Goal: Information Seeking & Learning: Learn about a topic

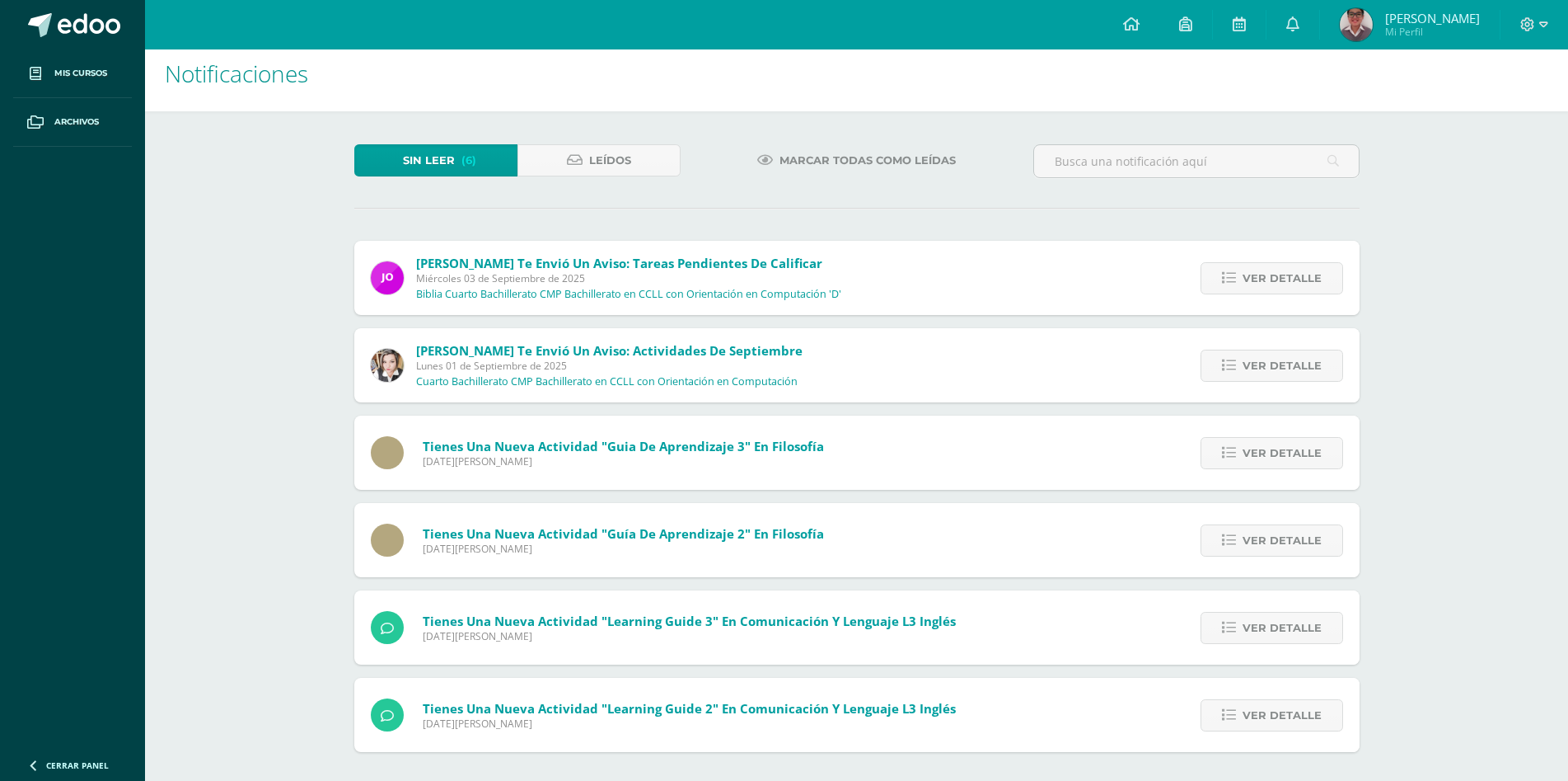
scroll to position [18, 0]
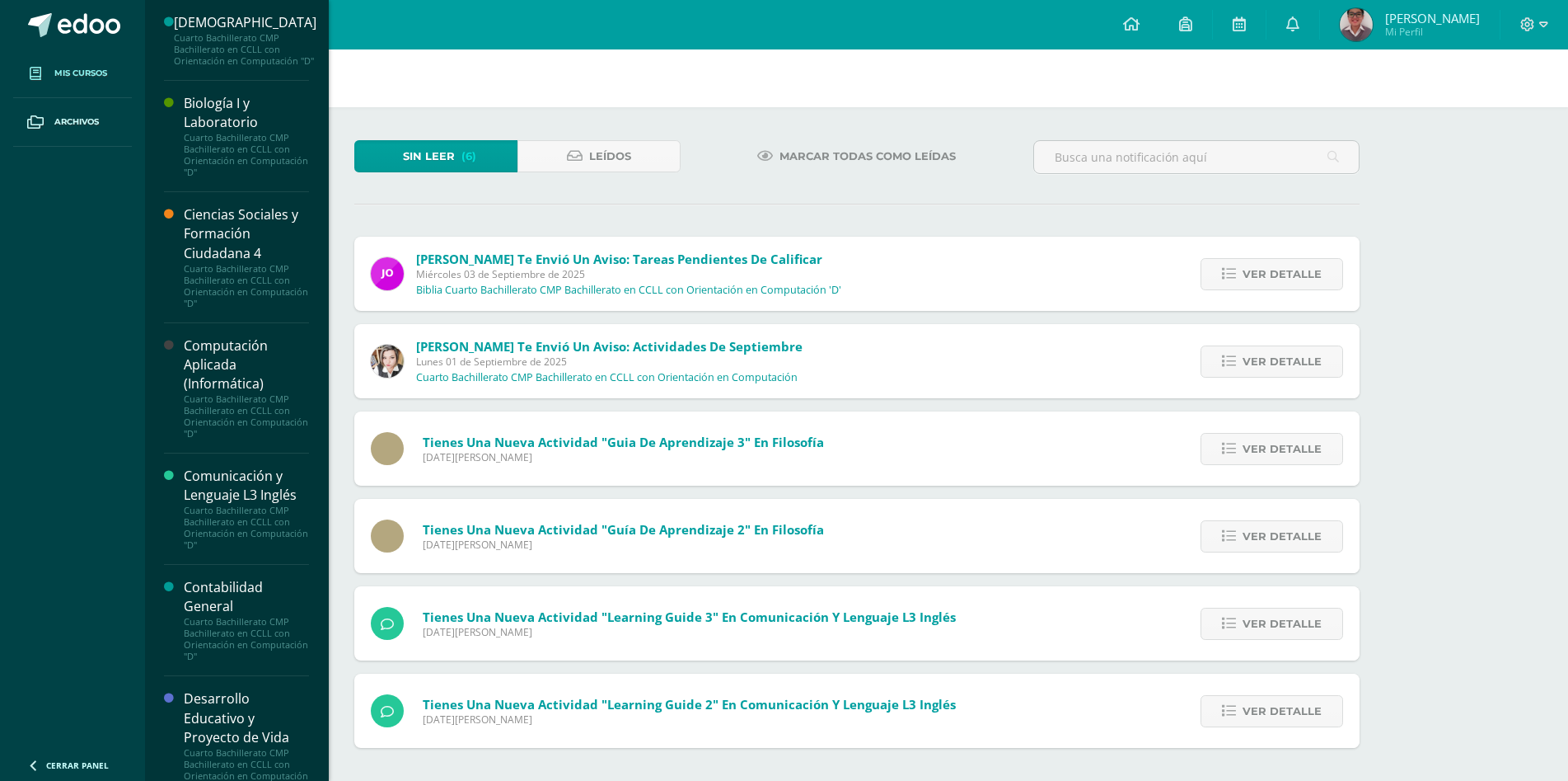
click at [73, 70] on span "Mis cursos" at bounding box center [80, 73] width 52 height 13
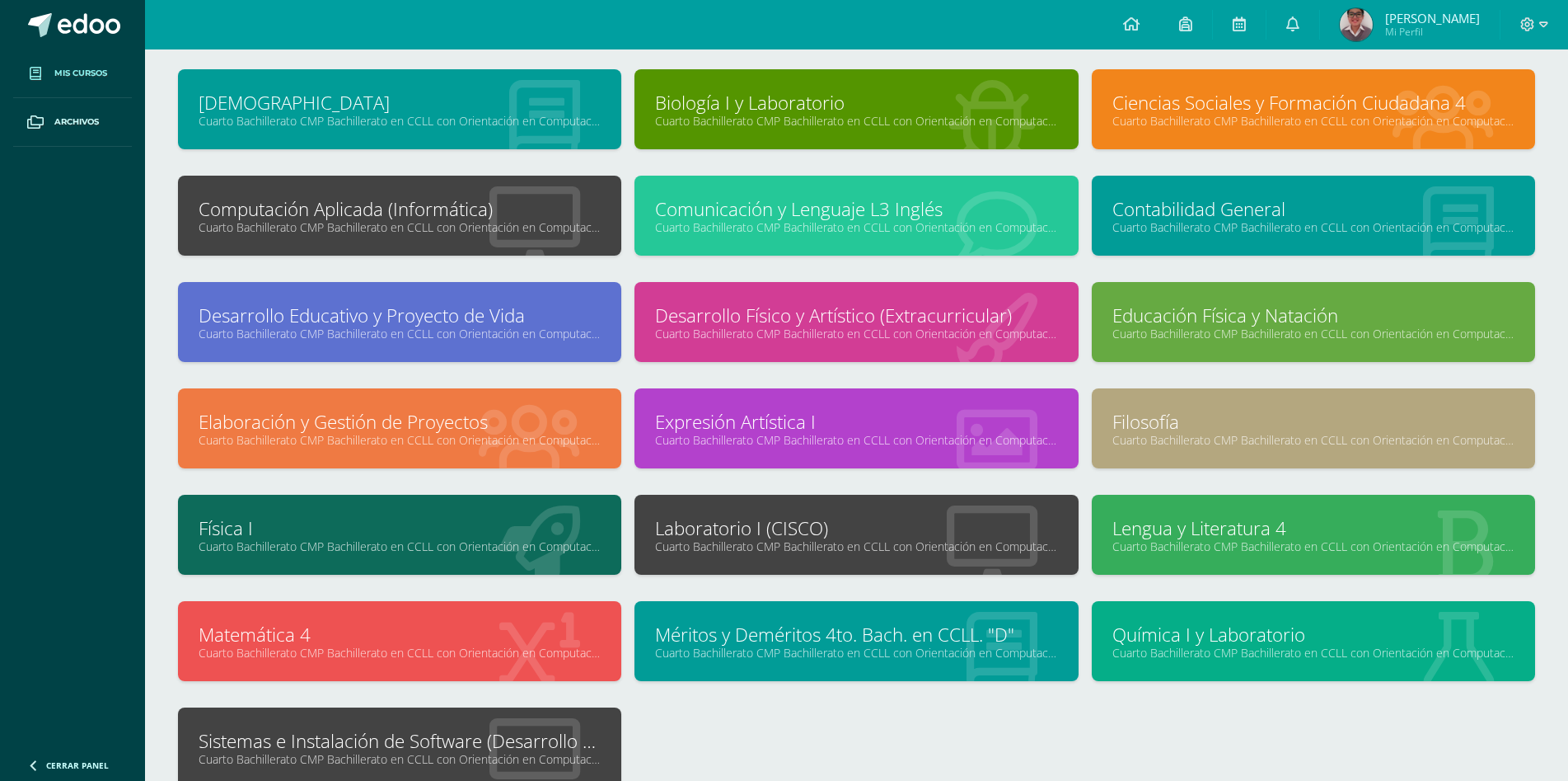
scroll to position [231, 0]
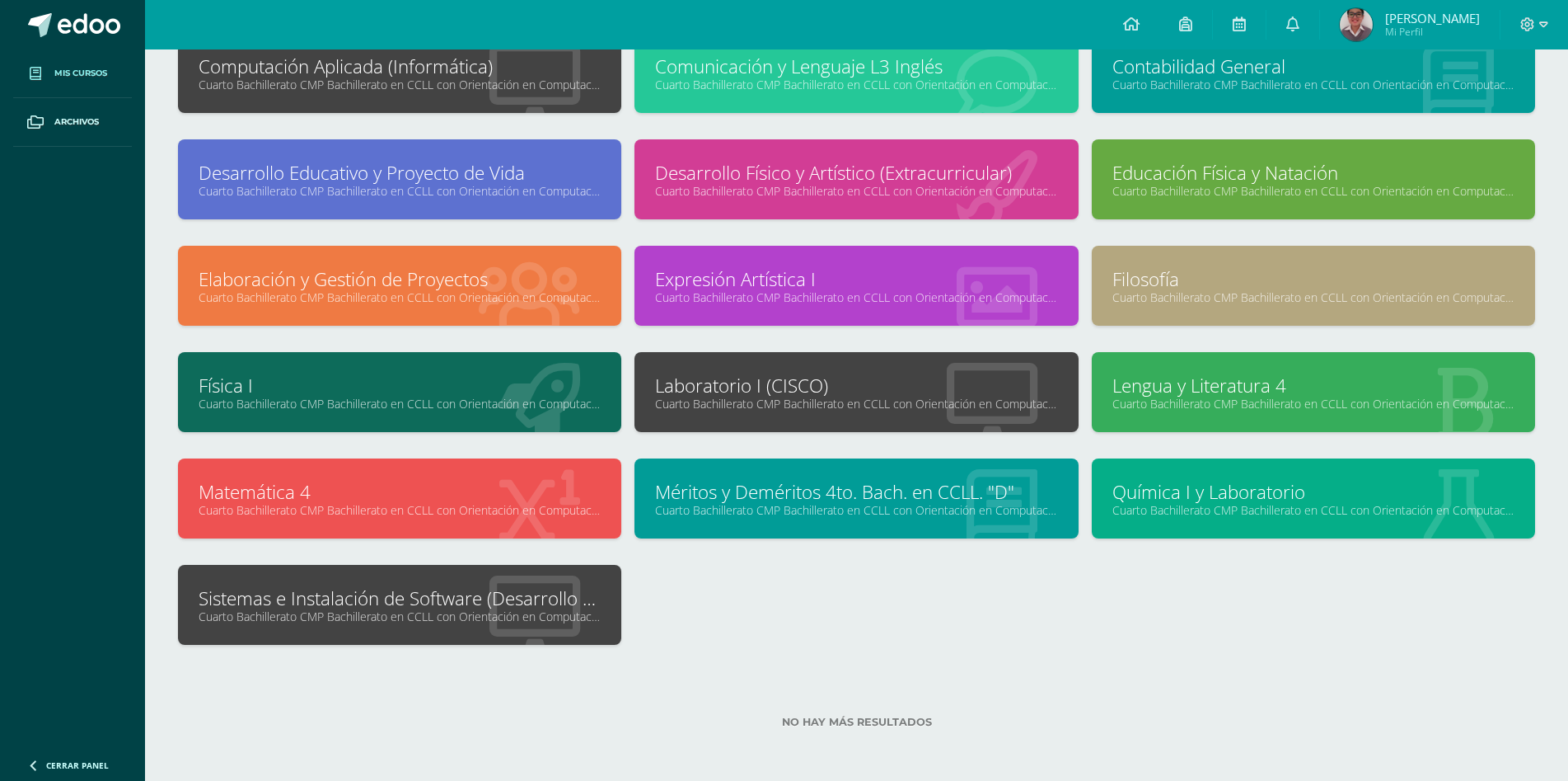
click at [464, 632] on div at bounding box center [534, 606] width 173 height 111
click at [452, 610] on link "Cuarto Bachillerato CMP Bachillerato en CCLL con Orientación en Computación "D"" at bounding box center [400, 616] width 403 height 16
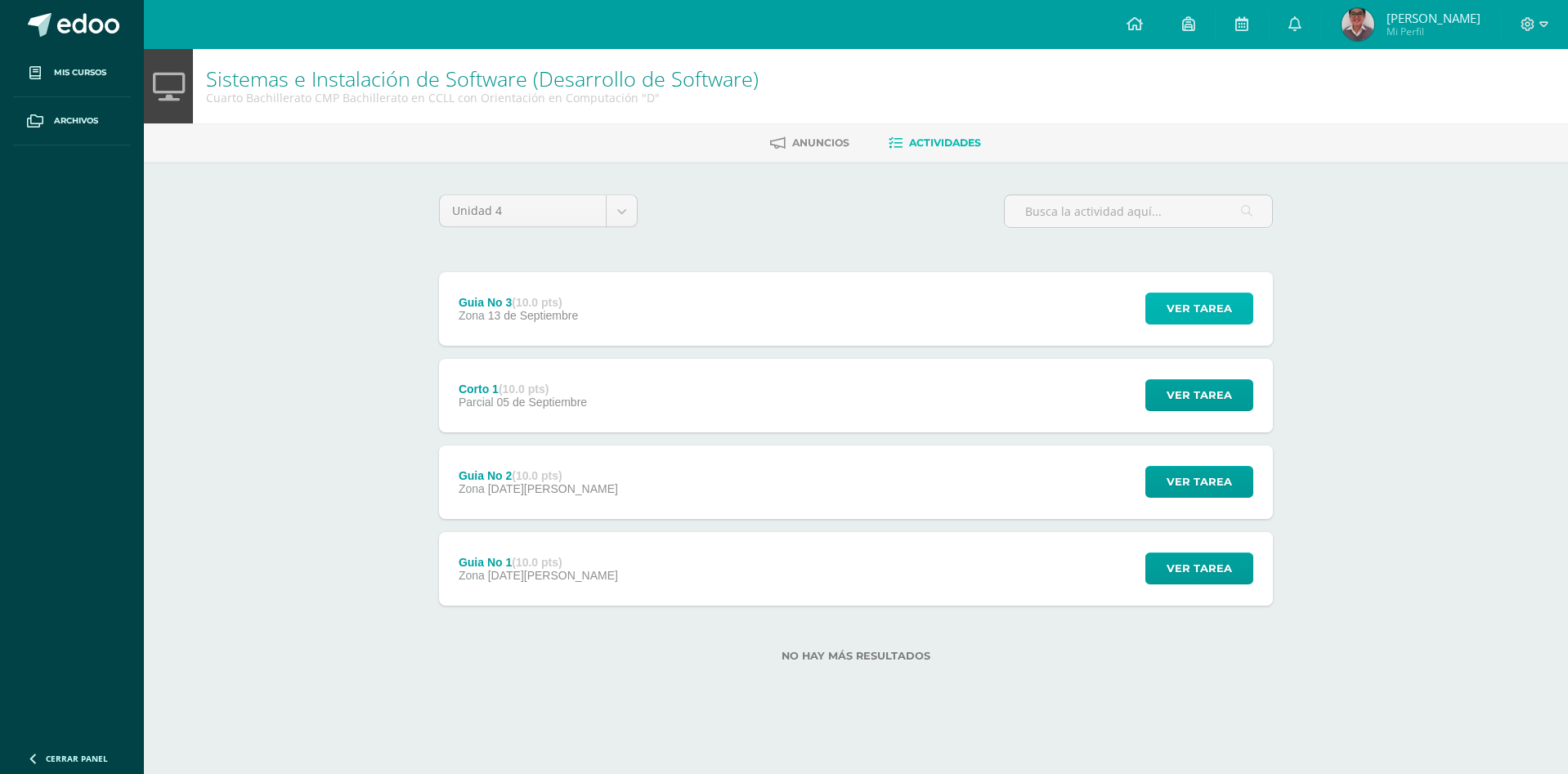
click at [1187, 316] on span "Ver tarea" at bounding box center [1199, 308] width 66 height 30
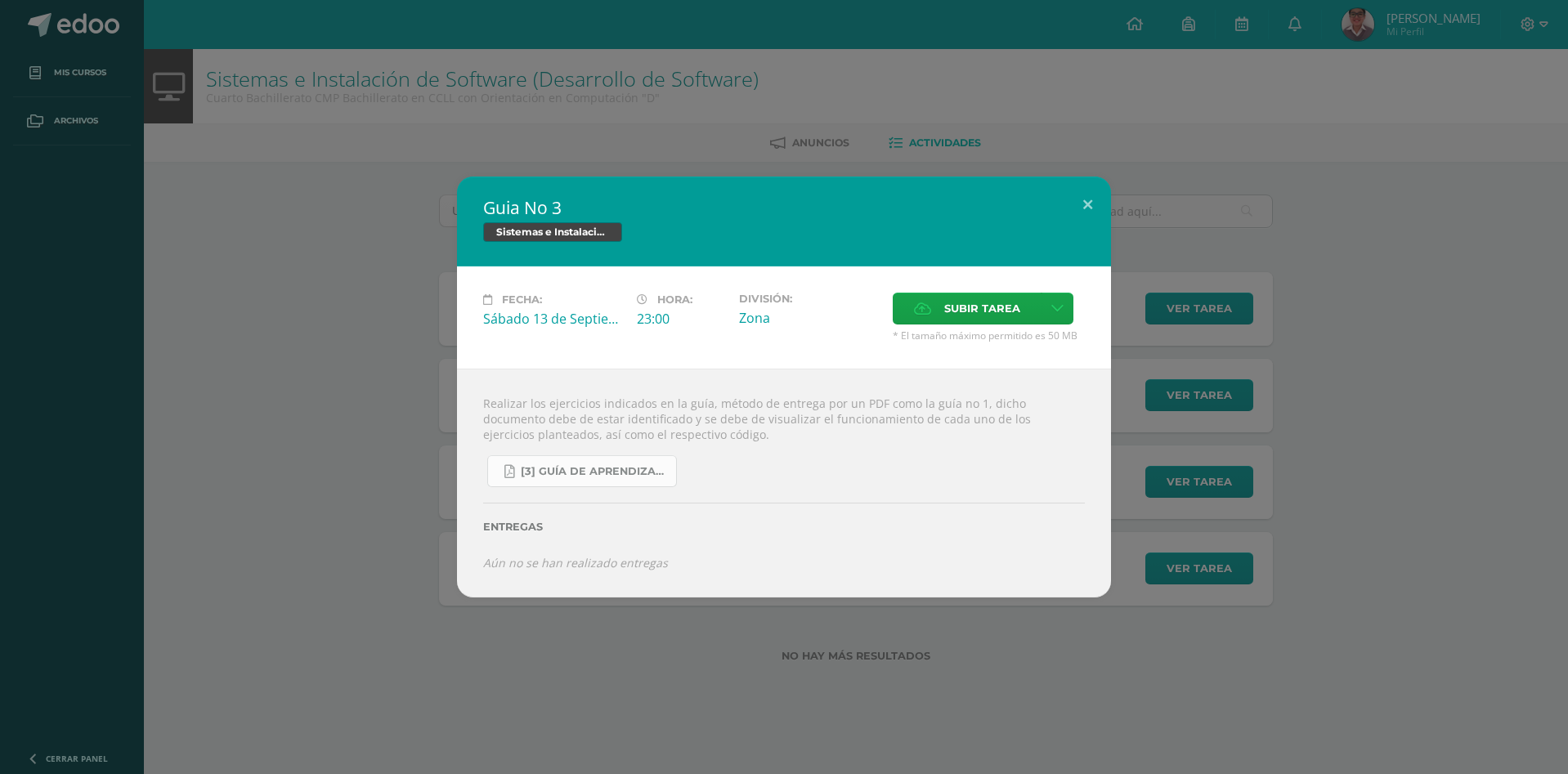
click at [629, 468] on span "[3] Guía de Aprendizaje - Sistemas e Instalación de Software.pdf" at bounding box center [594, 471] width 147 height 13
